Goal: Navigation & Orientation: Find specific page/section

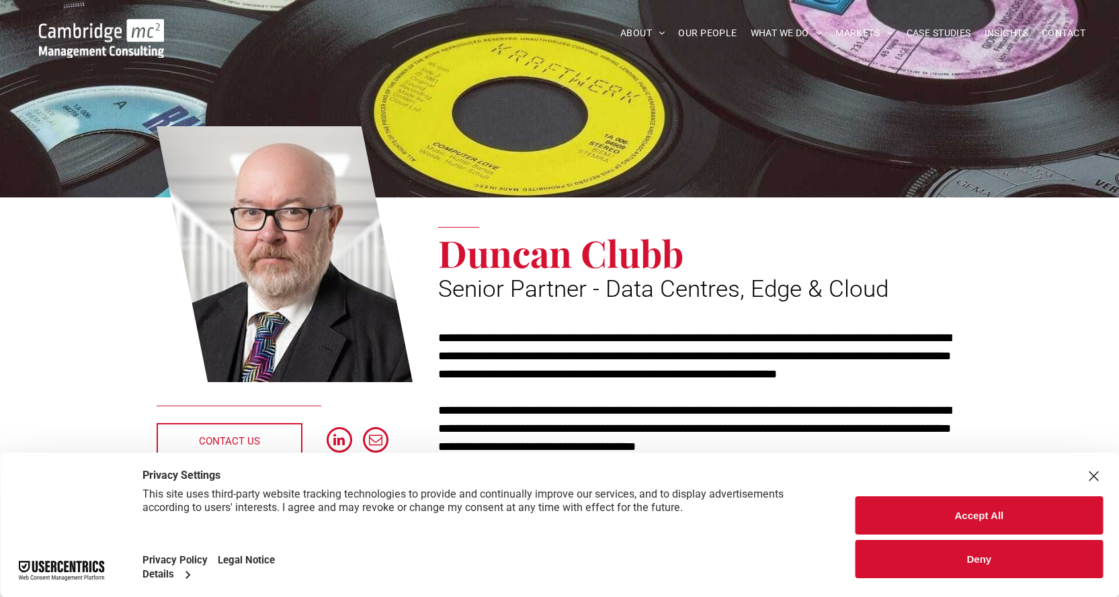
scroll to position [67, 0]
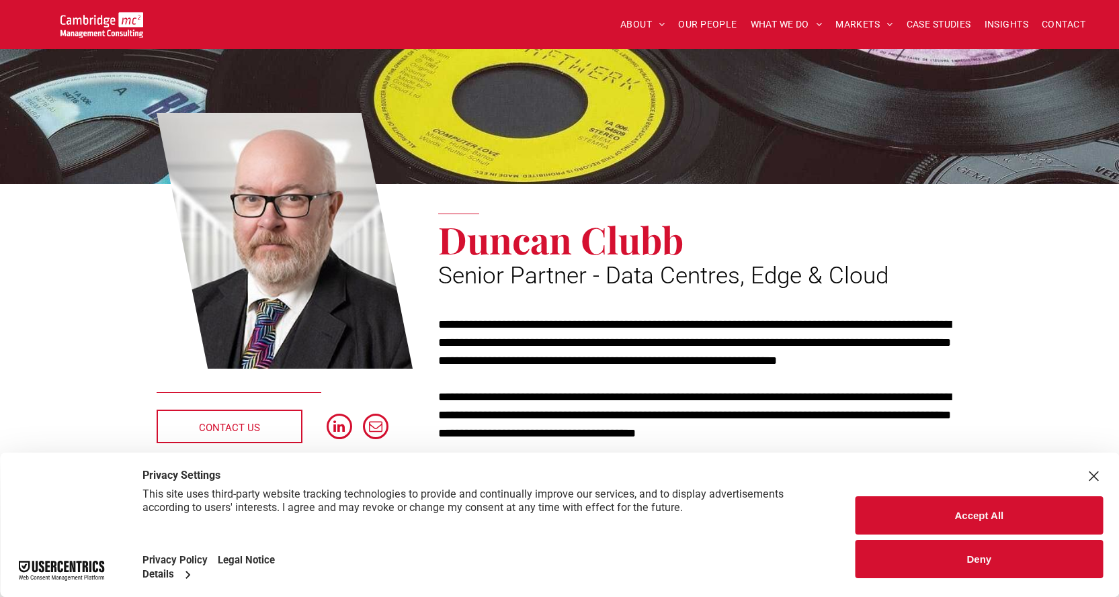
click at [1010, 556] on button "Deny" at bounding box center [978, 559] width 247 height 38
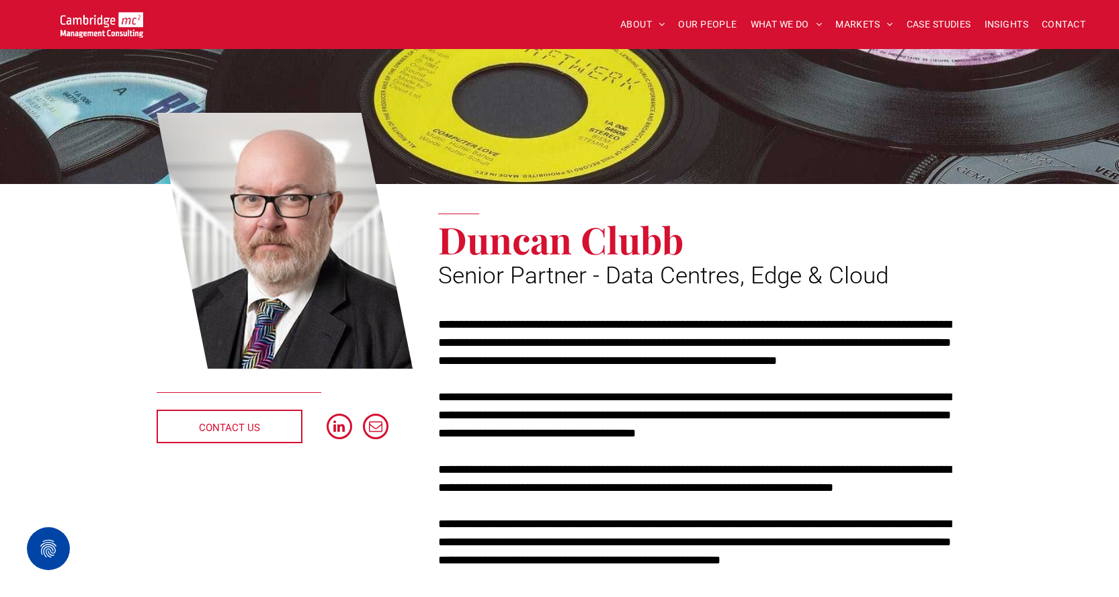
click at [669, 428] on p "**********" at bounding box center [700, 415] width 524 height 54
drag, startPoint x: 596, startPoint y: 325, endPoint x: 787, endPoint y: 327, distance: 190.9
click at [787, 327] on p "**********" at bounding box center [700, 343] width 524 height 54
copy p "**********"
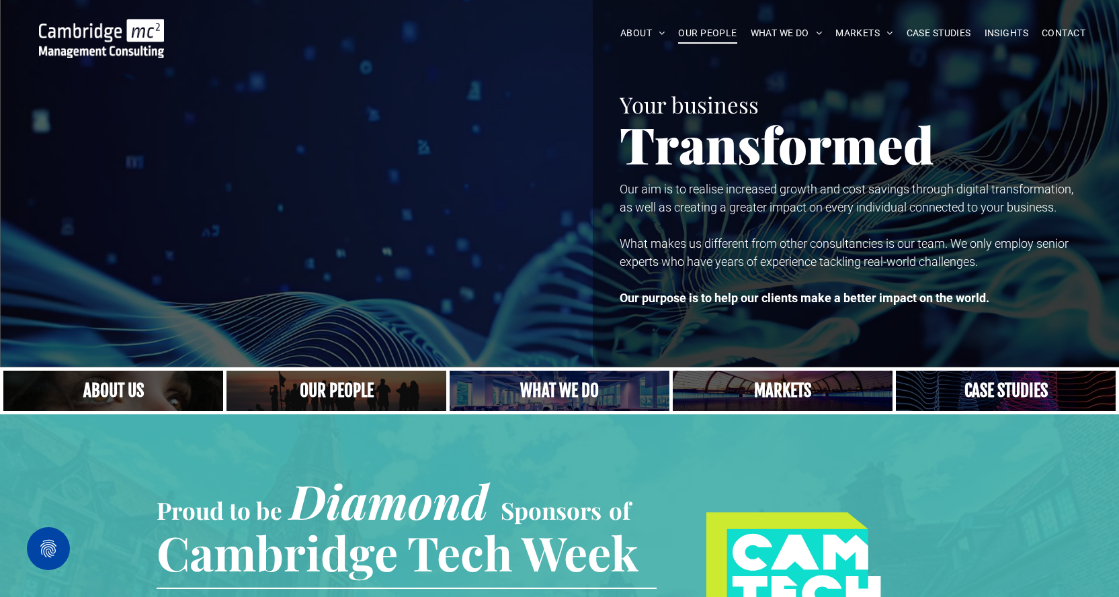
click at [712, 28] on span "OUR PEOPLE" at bounding box center [707, 33] width 58 height 21
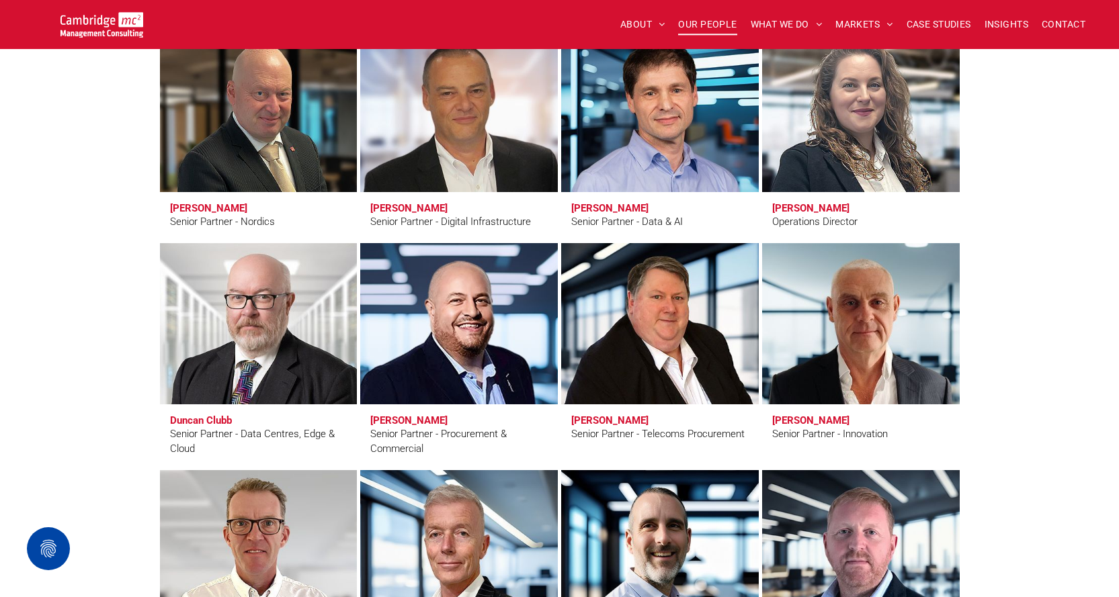
scroll to position [1814, 0]
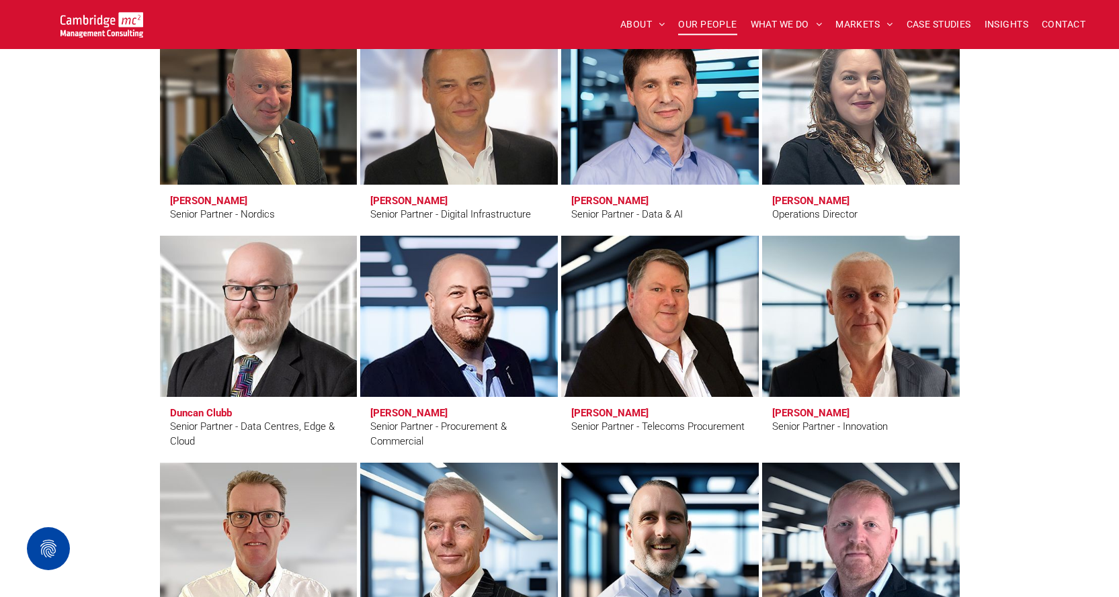
click at [283, 331] on link "Duncan Clubb" at bounding box center [258, 316] width 209 height 171
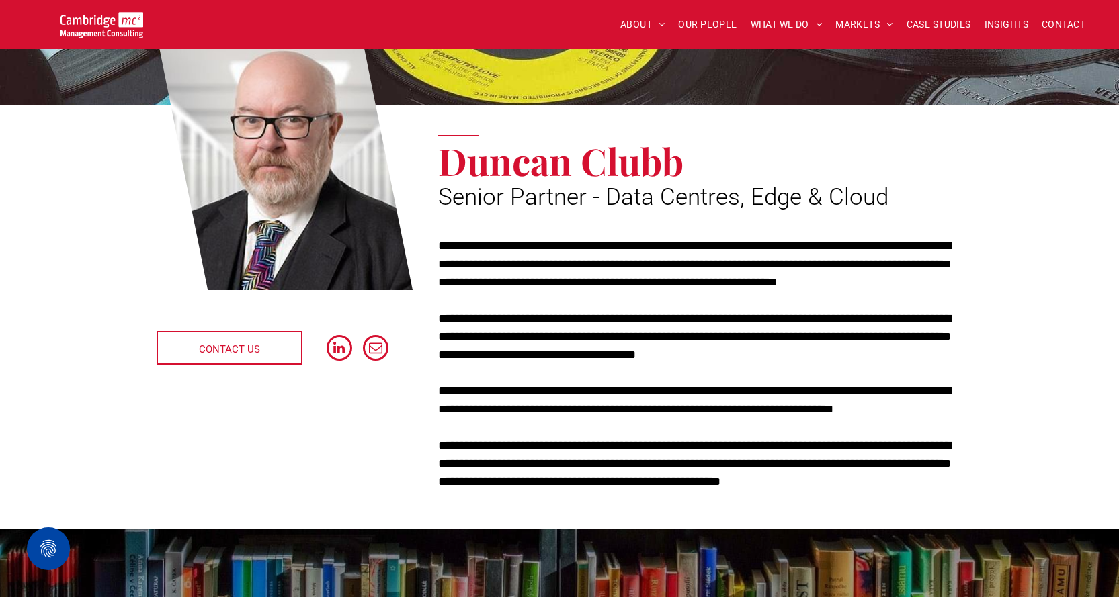
scroll to position [134, 0]
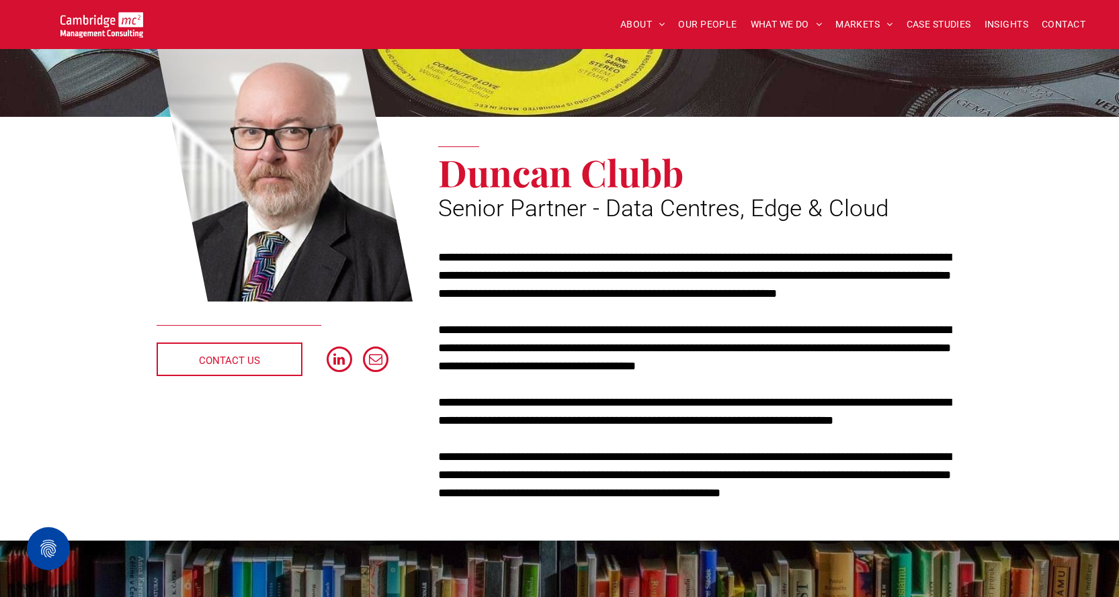
click at [613, 343] on p "**********" at bounding box center [700, 348] width 524 height 54
click at [678, 347] on p "**********" at bounding box center [700, 348] width 524 height 54
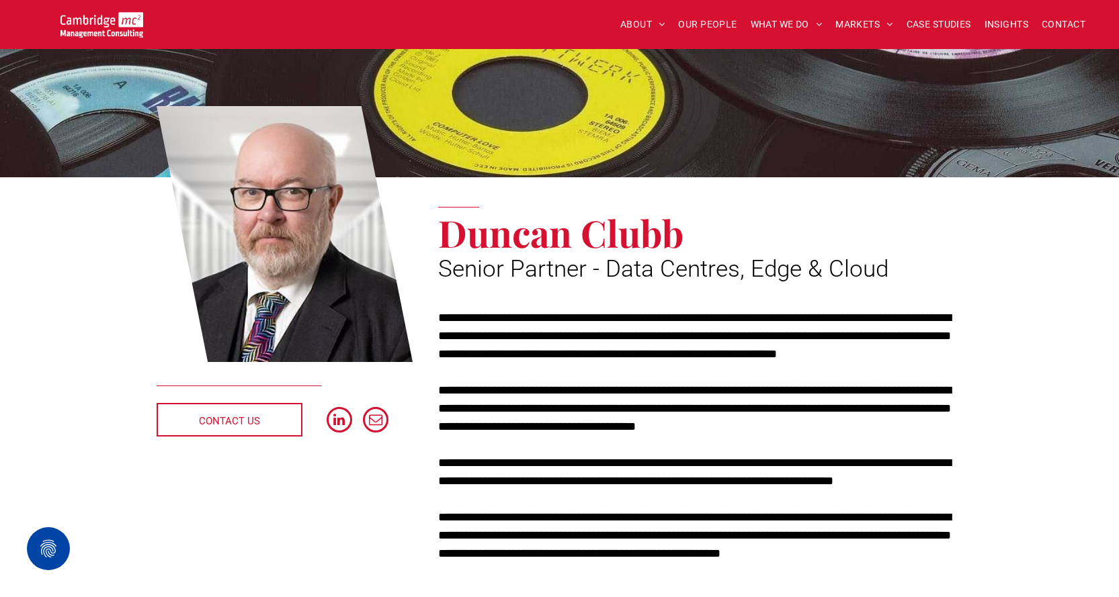
scroll to position [0, 0]
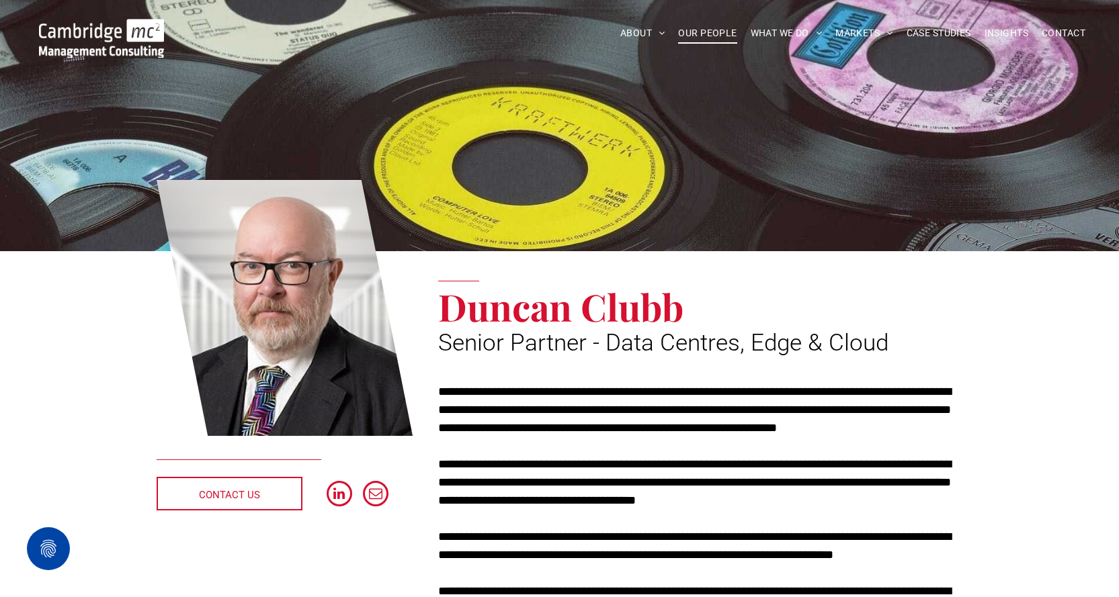
click at [708, 30] on span "OUR PEOPLE" at bounding box center [707, 33] width 58 height 21
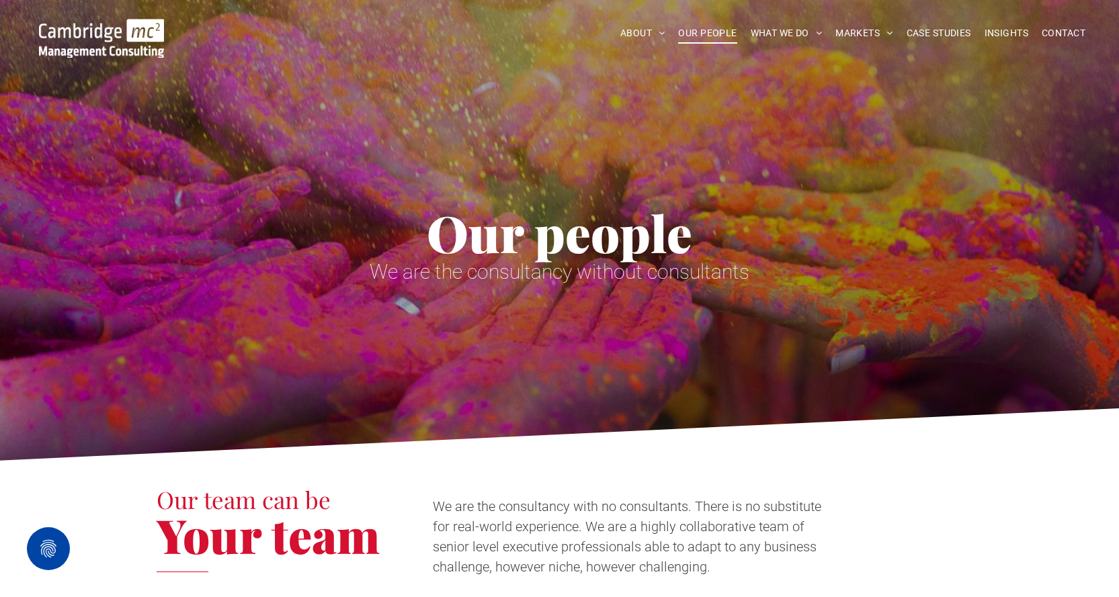
click at [706, 28] on span "OUR PEOPLE" at bounding box center [707, 33] width 58 height 21
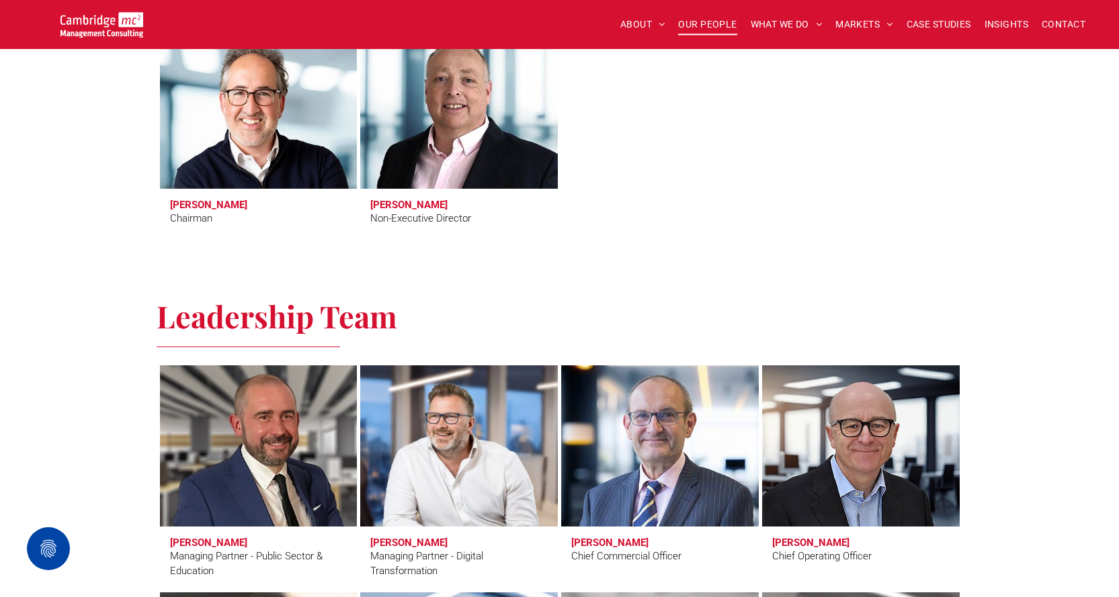
scroll to position [806, 0]
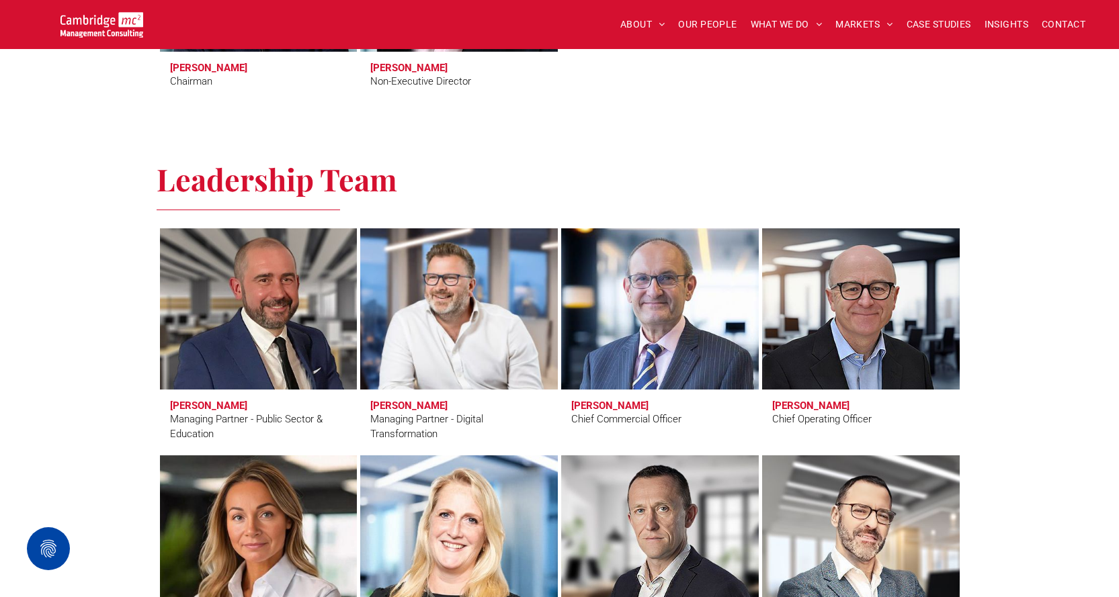
click at [433, 312] on link at bounding box center [458, 309] width 209 height 171
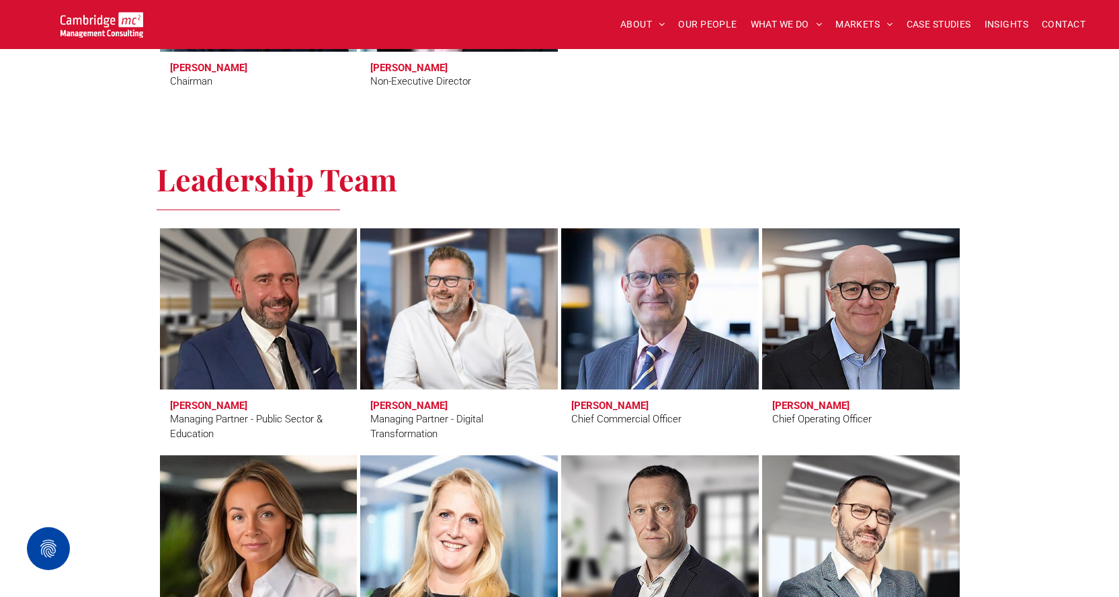
click at [648, 289] on link at bounding box center [659, 309] width 209 height 171
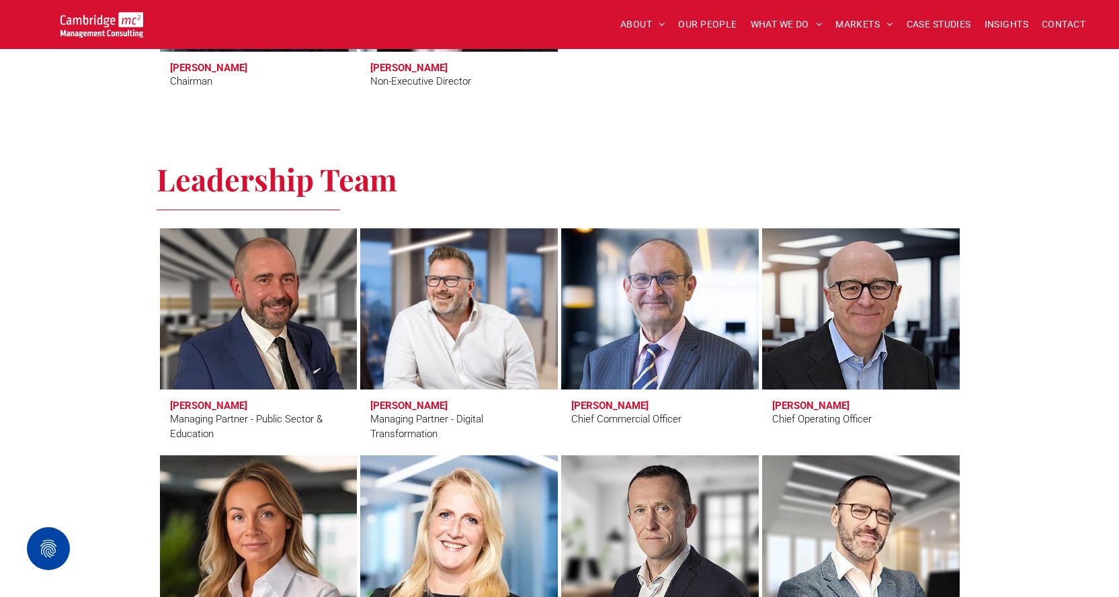
click at [886, 312] on link at bounding box center [860, 309] width 209 height 171
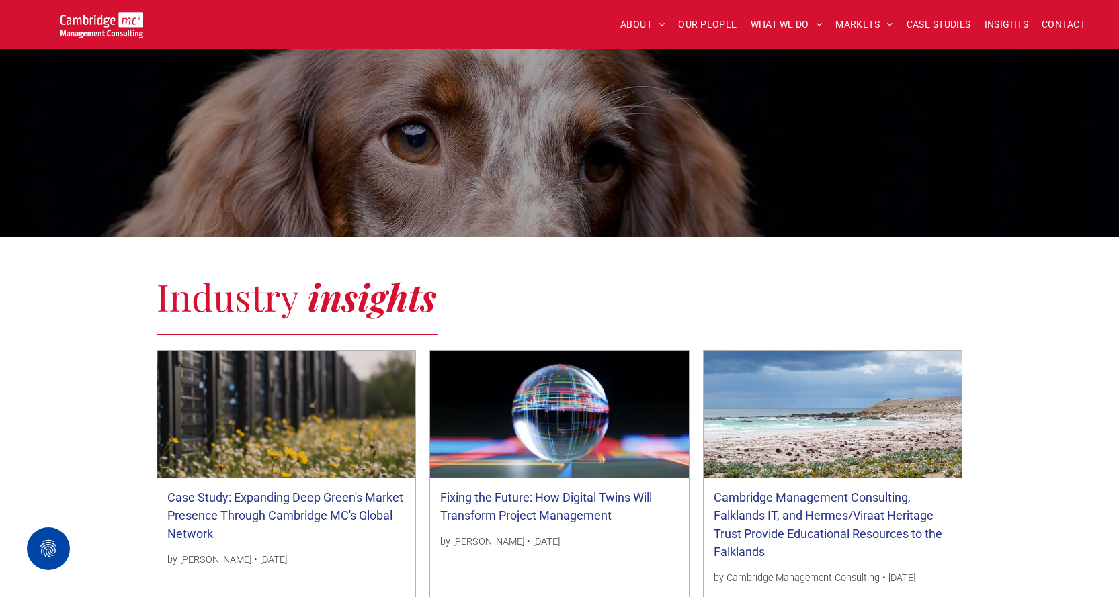
scroll to position [672, 0]
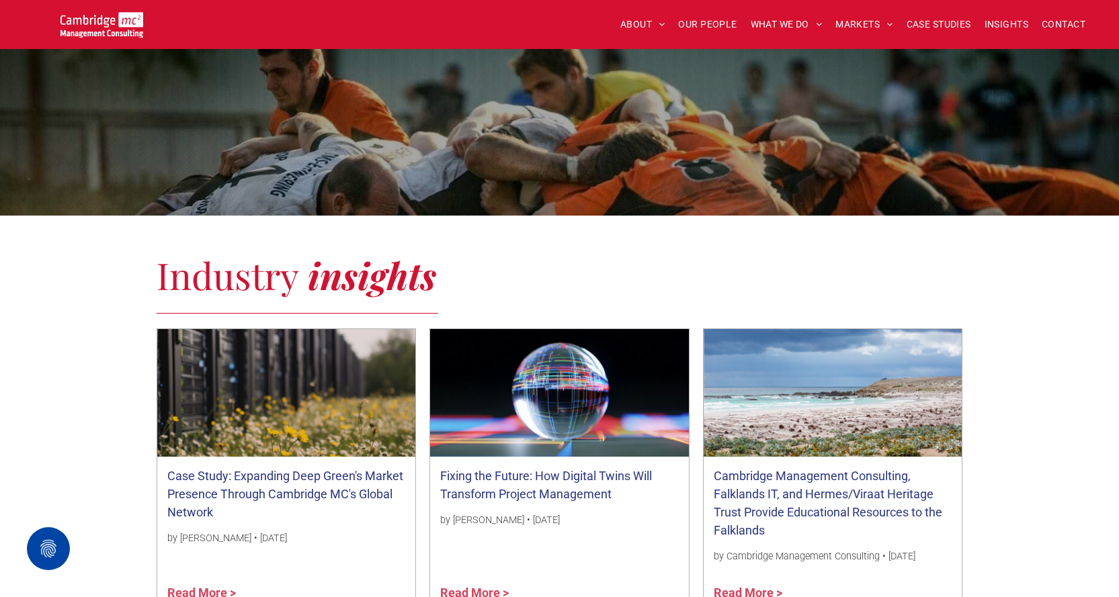
scroll to position [403, 0]
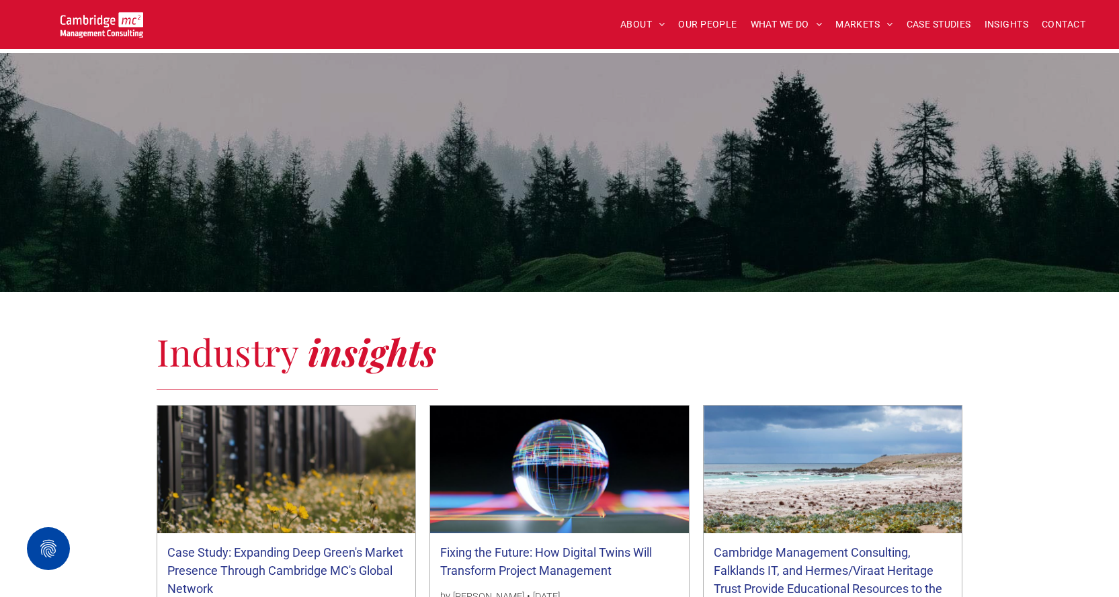
scroll to position [941, 0]
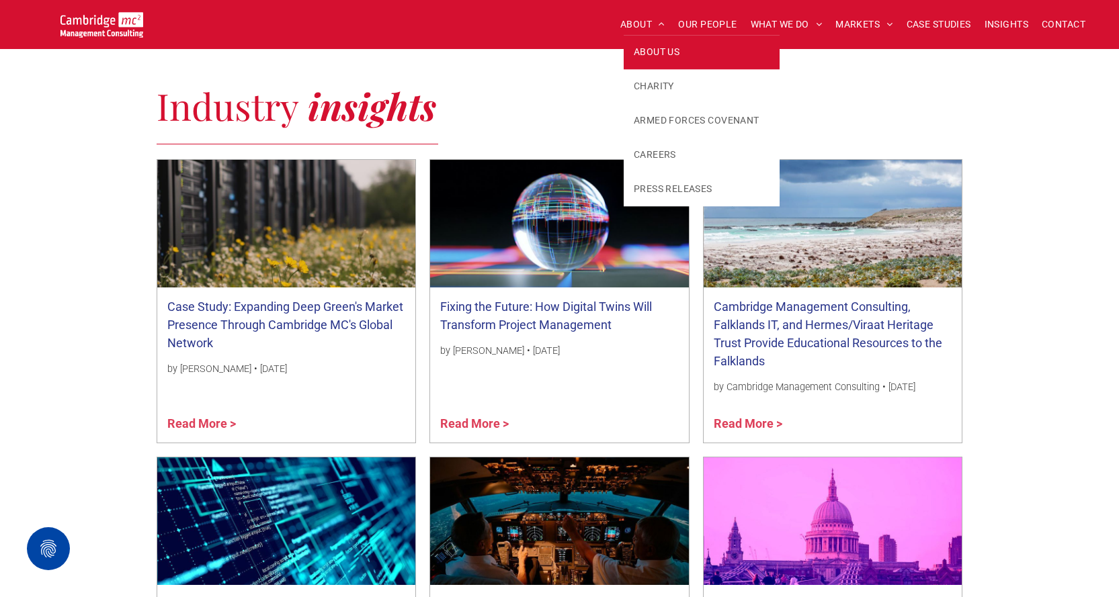
click at [677, 49] on span "ABOUT US" at bounding box center [657, 52] width 46 height 14
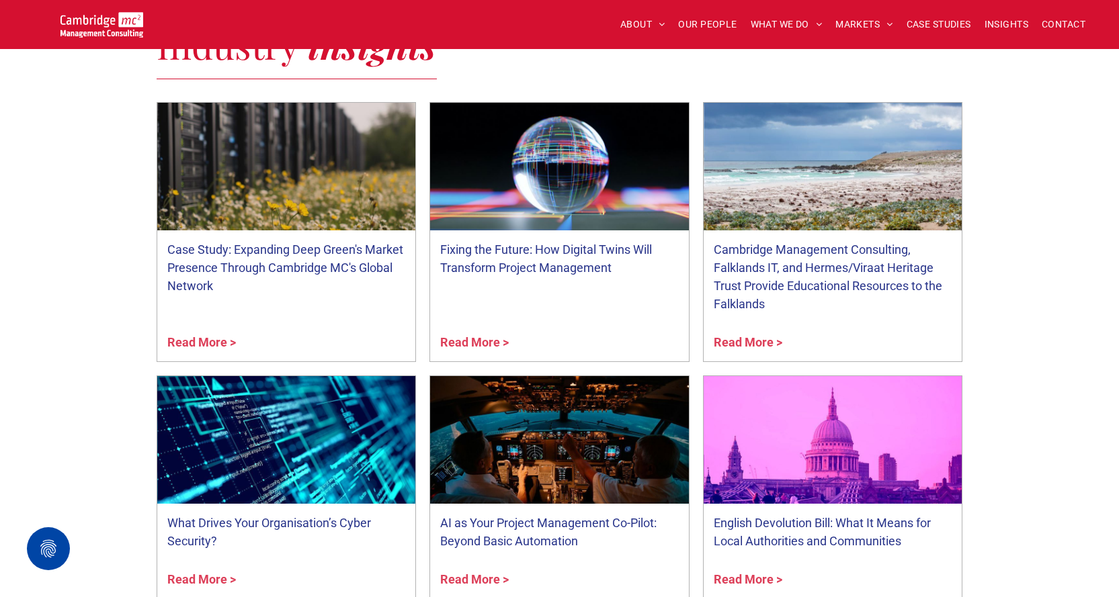
scroll to position [2957, 0]
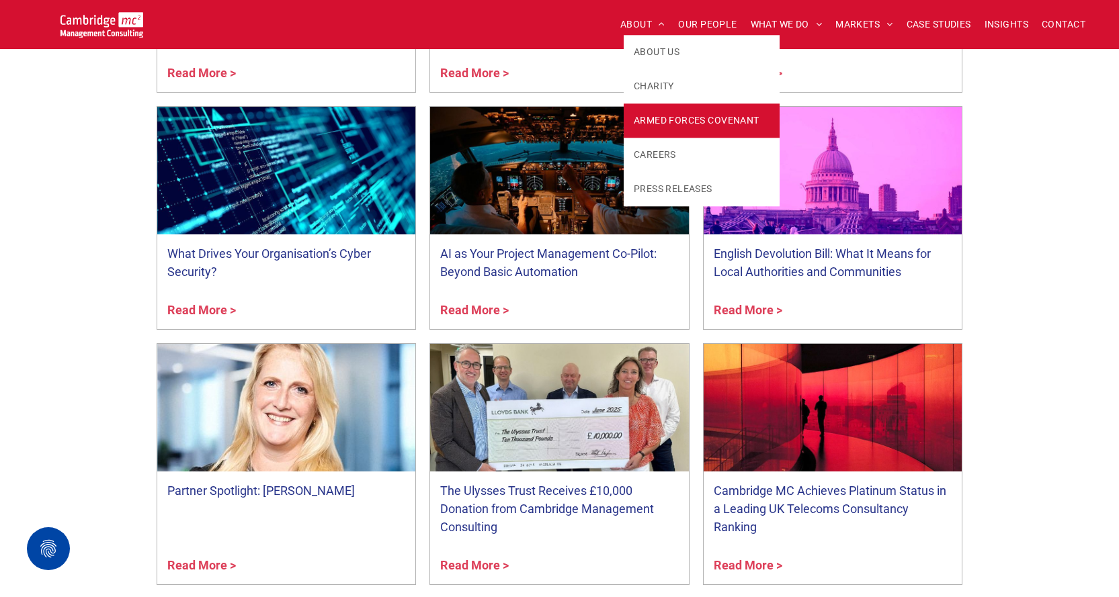
click at [679, 124] on span "ARMED FORCES COVENANT" at bounding box center [697, 121] width 126 height 14
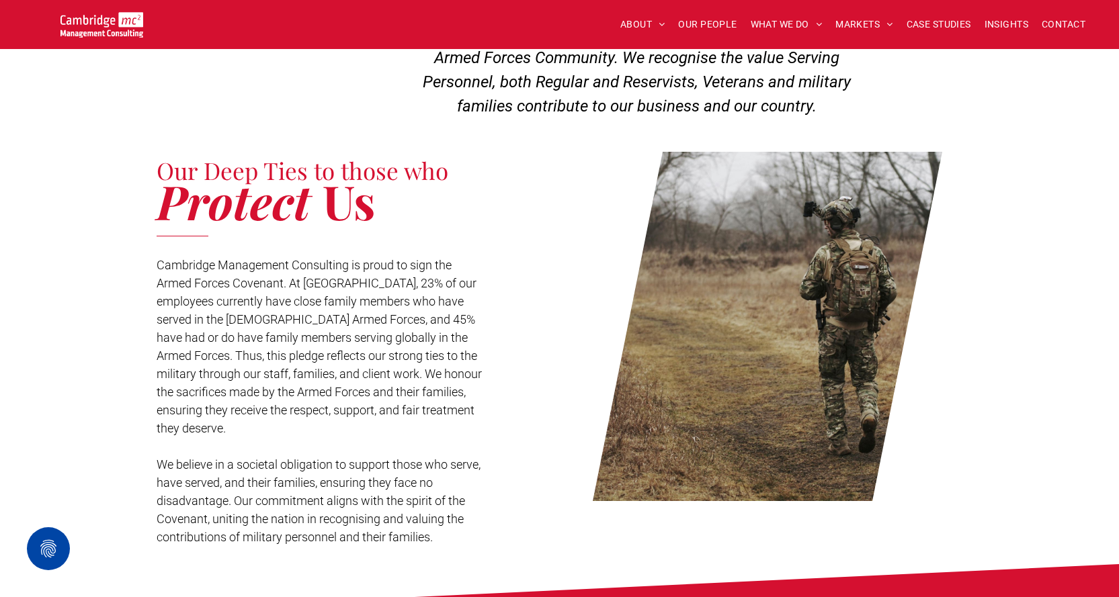
scroll to position [470, 0]
